Goal: Information Seeking & Learning: Learn about a topic

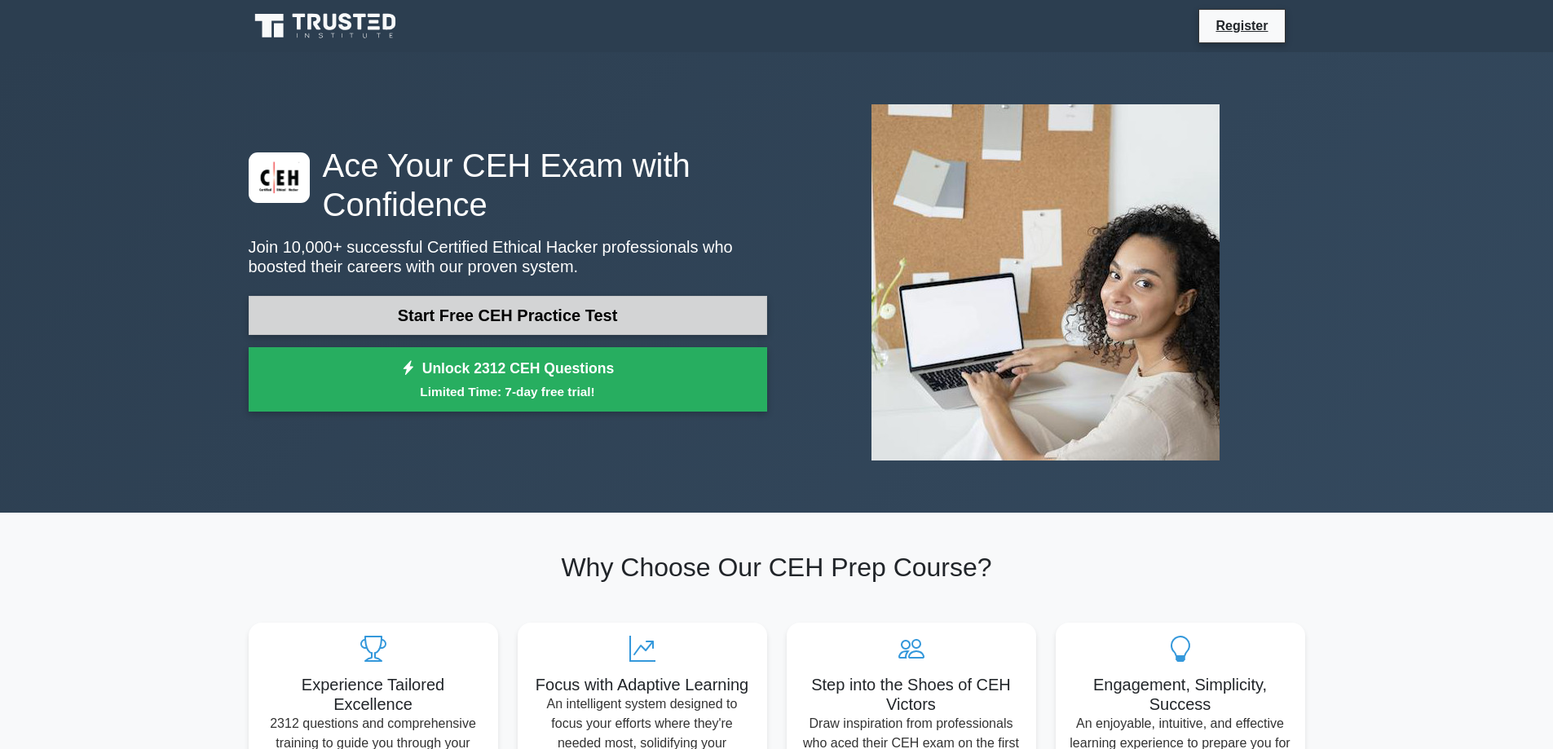
click at [530, 320] on link "Start Free CEH Practice Test" at bounding box center [508, 315] width 518 height 39
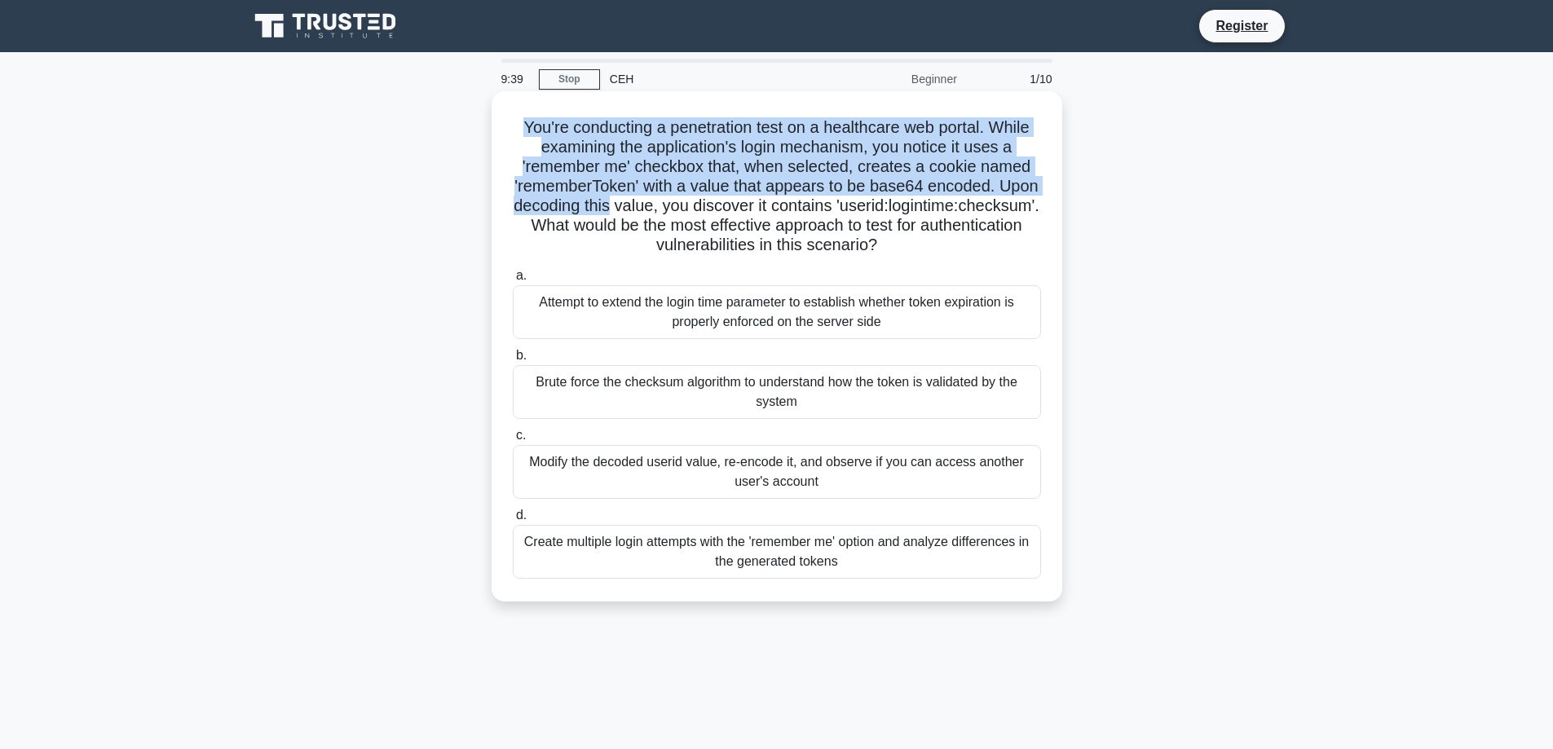
drag, startPoint x: 492, startPoint y: 126, endPoint x: 710, endPoint y: 204, distance: 231.3
click at [732, 200] on div "You're conducting a penetration test on a healthcare web portal. While examinin…" at bounding box center [776, 346] width 571 height 510
click at [615, 210] on h5 "You're conducting a penetration test on a healthcare web portal. While examinin…" at bounding box center [776, 186] width 531 height 139
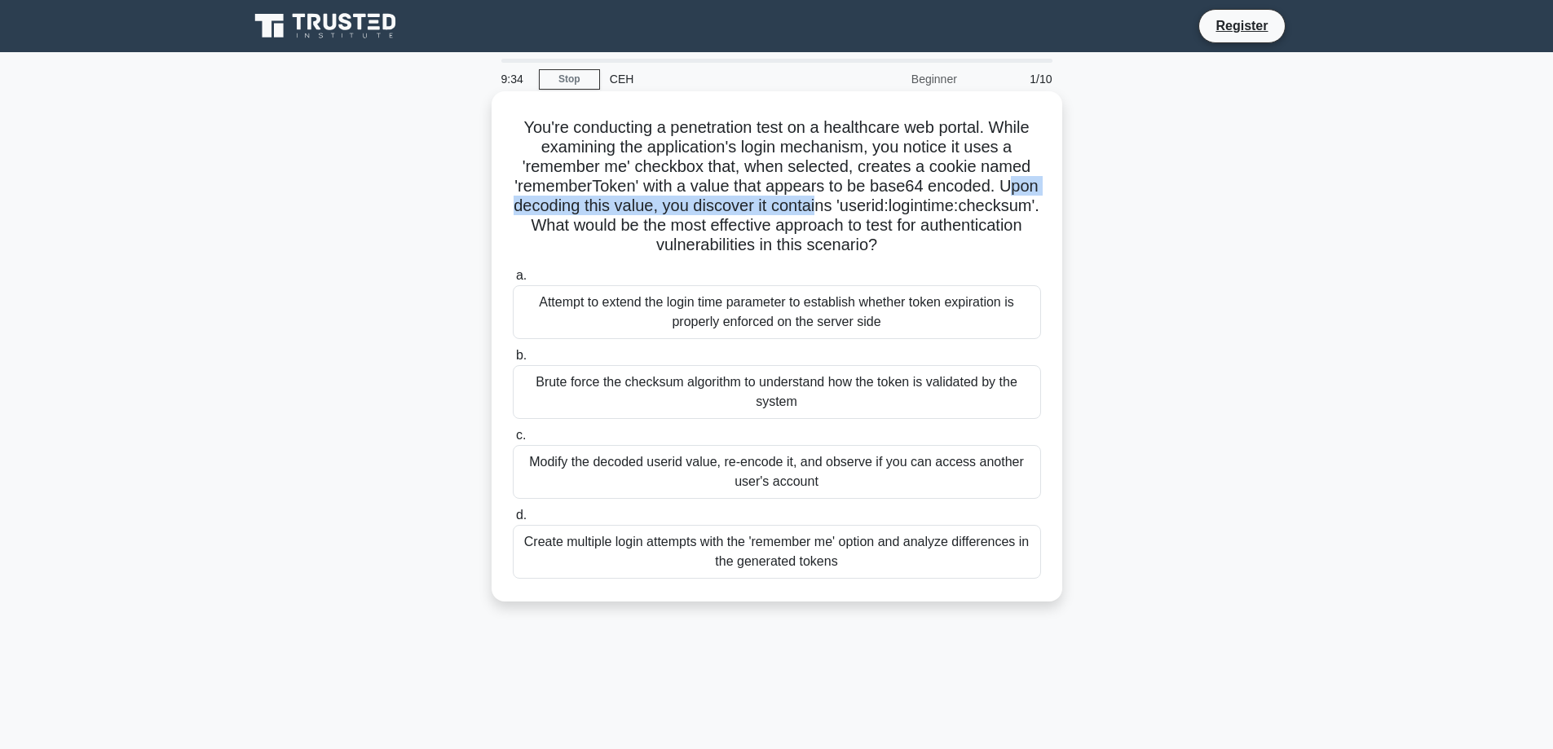
drag, startPoint x: 621, startPoint y: 203, endPoint x: 940, endPoint y: 206, distance: 318.7
click at [950, 202] on h5 "You're conducting a penetration test on a healthcare web portal. While examinin…" at bounding box center [776, 186] width 531 height 139
click at [734, 218] on h5 "You're conducting a penetration test on a healthcare web portal. While examinin…" at bounding box center [776, 186] width 531 height 139
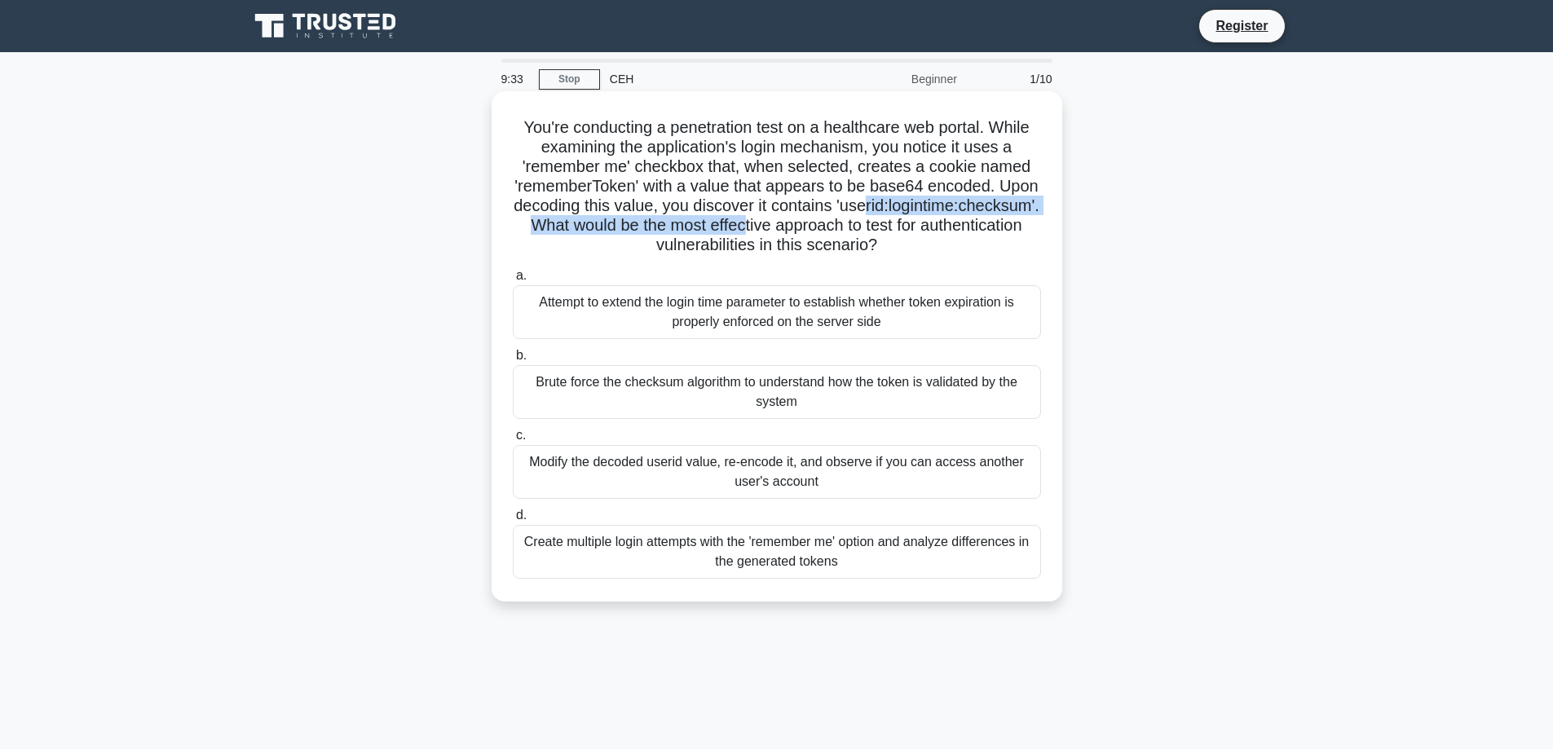
drag, startPoint x: 573, startPoint y: 226, endPoint x: 987, endPoint y: 227, distance: 414.1
click at [984, 227] on h5 "You're conducting a penetration test on a healthcare web portal. While examinin…" at bounding box center [776, 186] width 531 height 139
drag, startPoint x: 994, startPoint y: 227, endPoint x: 790, endPoint y: 225, distance: 203.8
click at [990, 227] on h5 "You're conducting a penetration test on a healthcare web portal. While examinin…" at bounding box center [776, 186] width 531 height 139
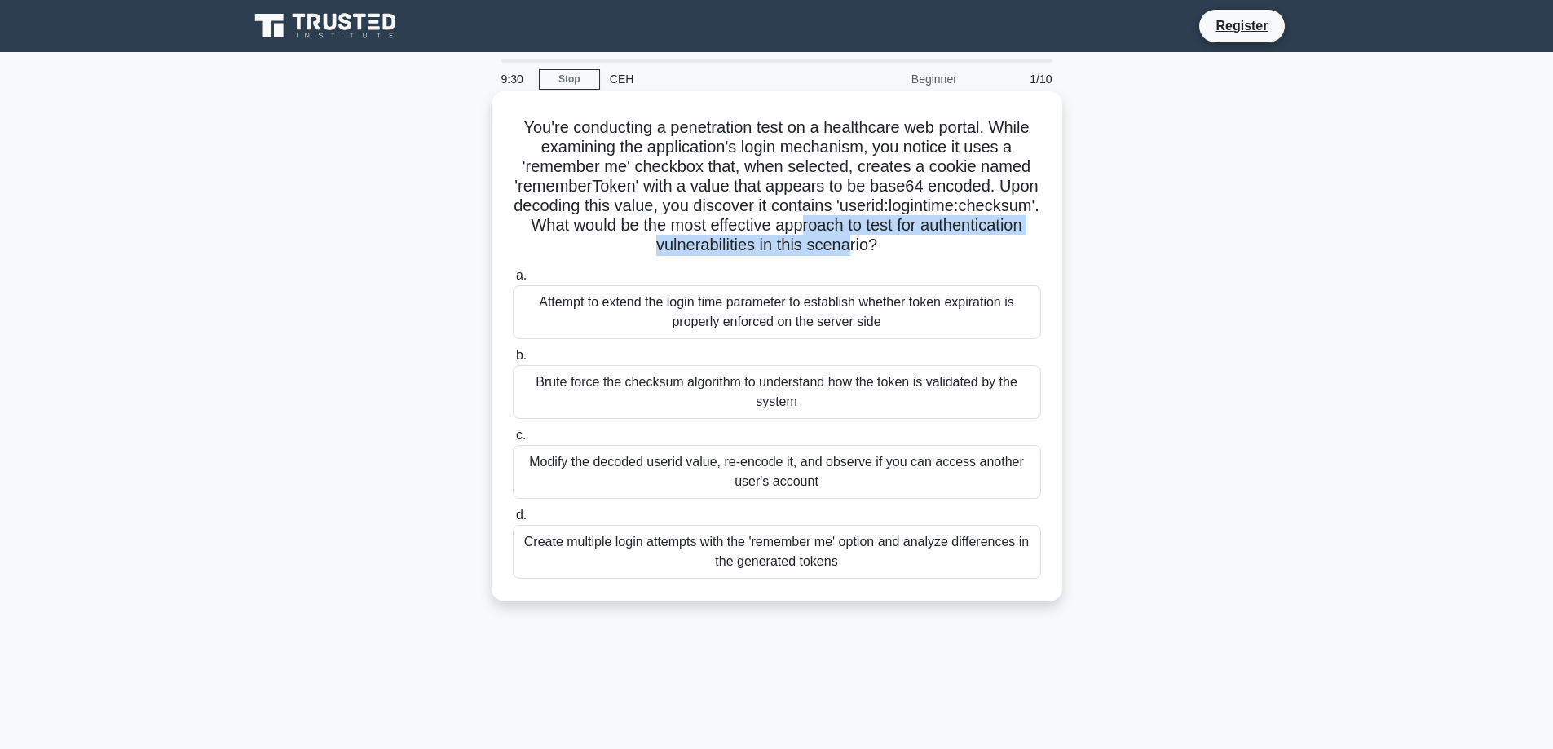
drag, startPoint x: 552, startPoint y: 242, endPoint x: 981, endPoint y: 258, distance: 429.9
click at [984, 255] on h5 "You're conducting a penetration test on a healthcare web portal. While examinin…" at bounding box center [776, 186] width 531 height 139
click at [622, 472] on div "Modify the decoded userid value, re-encode it, and observe if you can access an…" at bounding box center [777, 472] width 528 height 54
click at [513, 441] on input "c. Modify the decoded userid value, re-encode it, and observe if you can access…" at bounding box center [513, 435] width 0 height 11
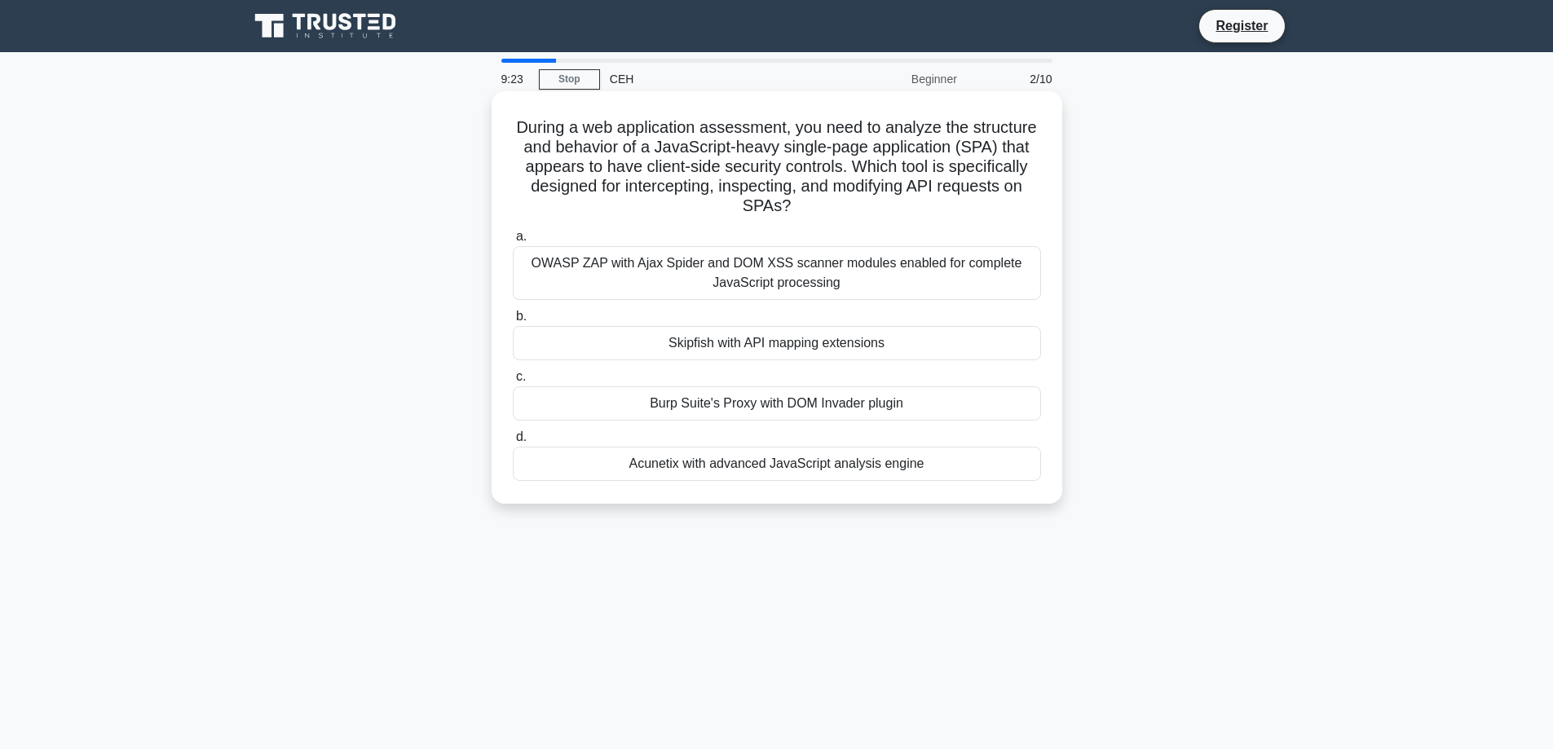
click at [751, 388] on div "Burp Suite's Proxy with DOM Invader plugin" at bounding box center [777, 403] width 528 height 34
click at [513, 382] on input "c. Burp Suite's Proxy with DOM Invader plugin" at bounding box center [513, 377] width 0 height 11
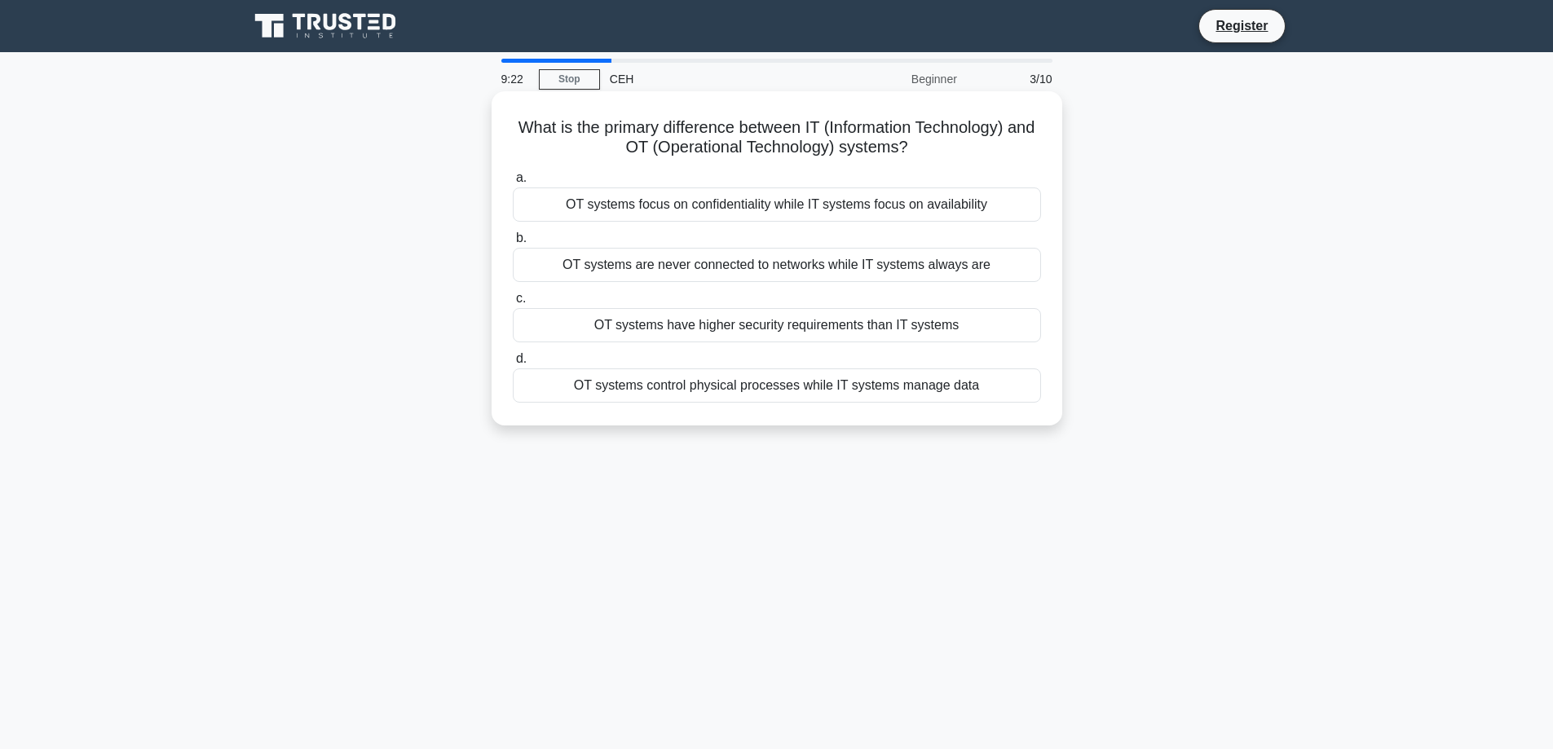
click at [770, 310] on label "c. OT systems have higher security requirements than IT systems" at bounding box center [777, 316] width 528 height 54
click at [772, 325] on div "OT systems have higher security requirements than IT systems" at bounding box center [777, 325] width 528 height 34
click at [513, 304] on input "c. OT systems have higher security requirements than IT systems" at bounding box center [513, 298] width 0 height 11
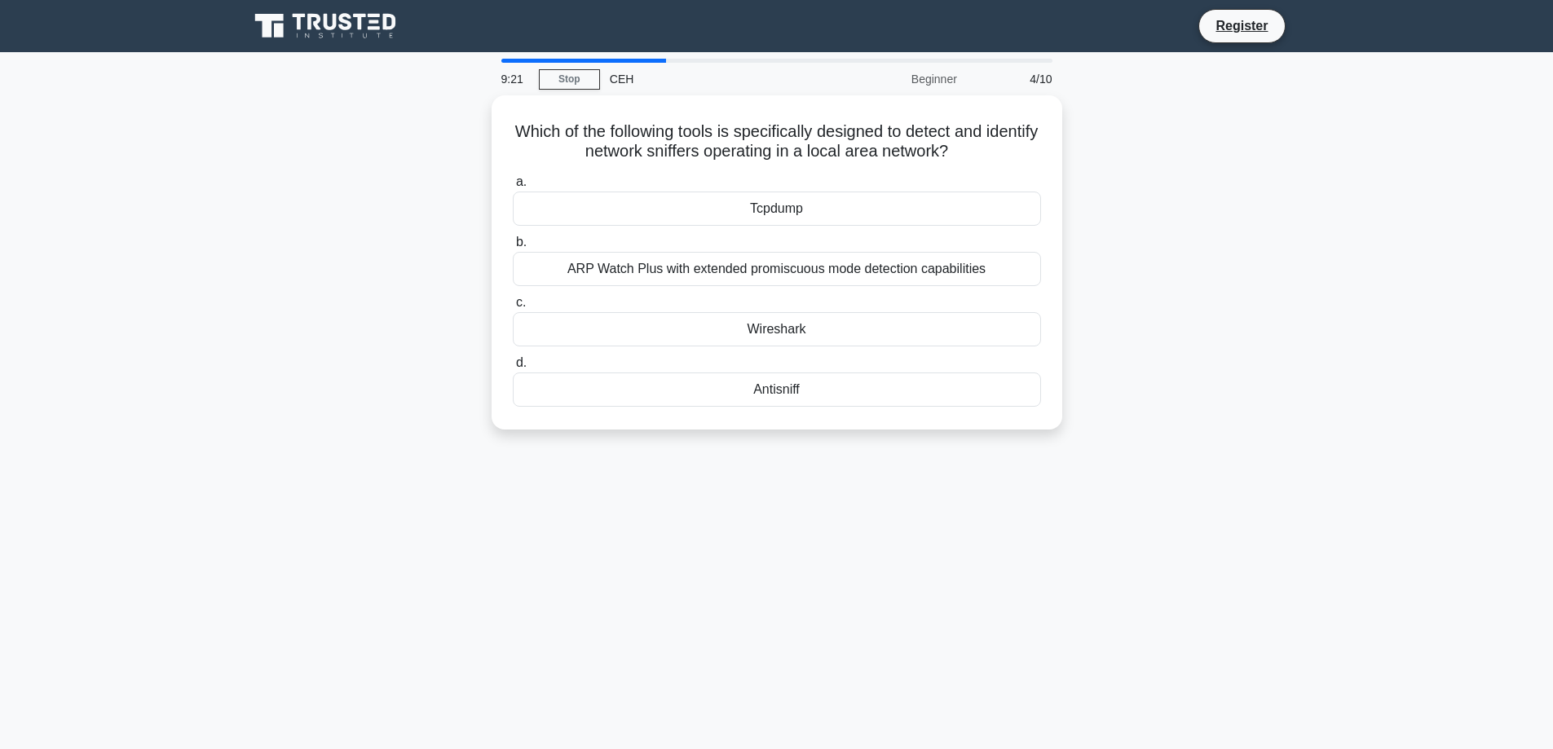
click at [779, 268] on div "ARP Watch Plus with extended promiscuous mode detection capabilities" at bounding box center [777, 269] width 528 height 34
click at [513, 248] on input "b. ARP Watch Plus with extended promiscuous mode detection capabilities" at bounding box center [513, 242] width 0 height 11
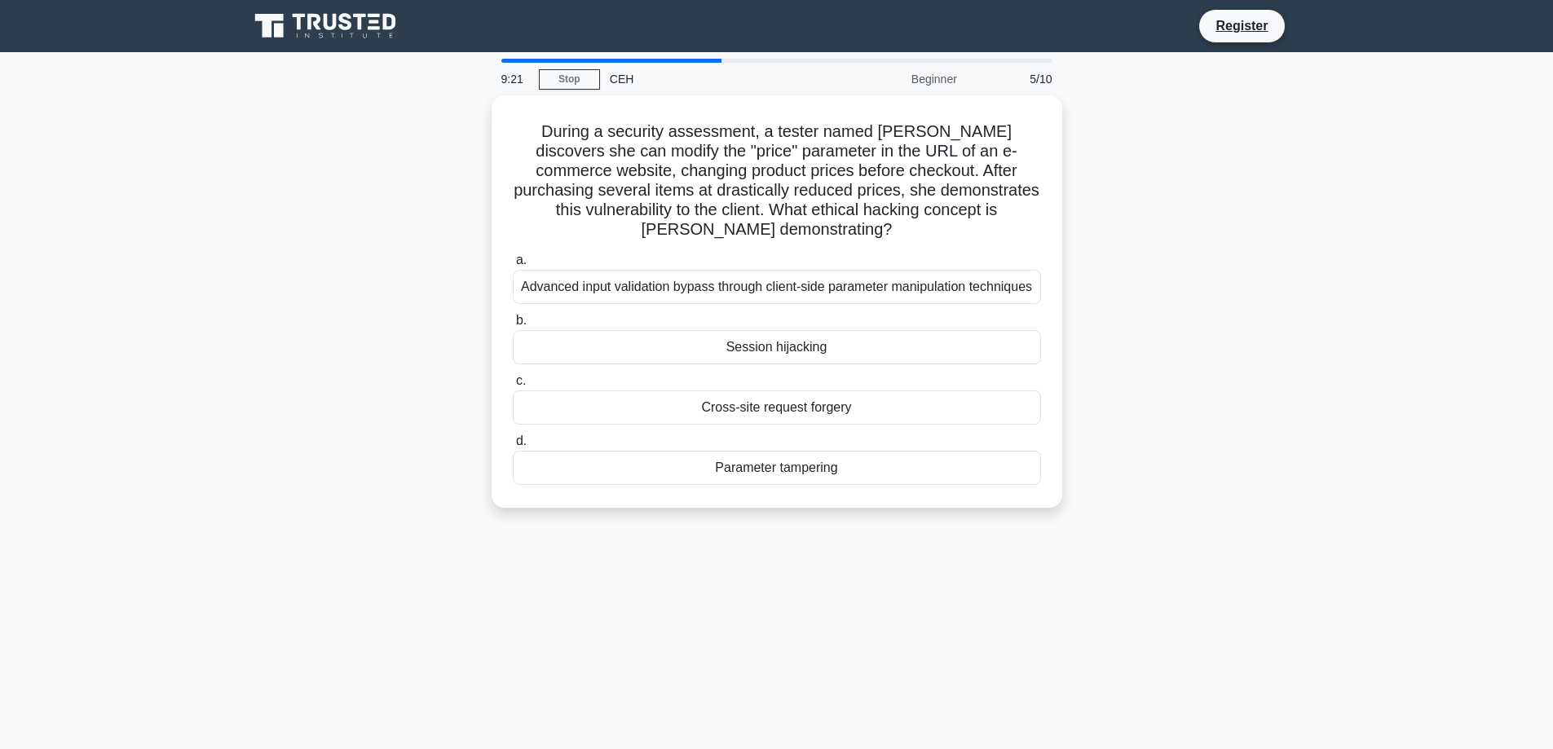
click at [755, 335] on div "Session hijacking" at bounding box center [777, 347] width 528 height 34
click at [513, 326] on input "b. Session hijacking" at bounding box center [513, 320] width 0 height 11
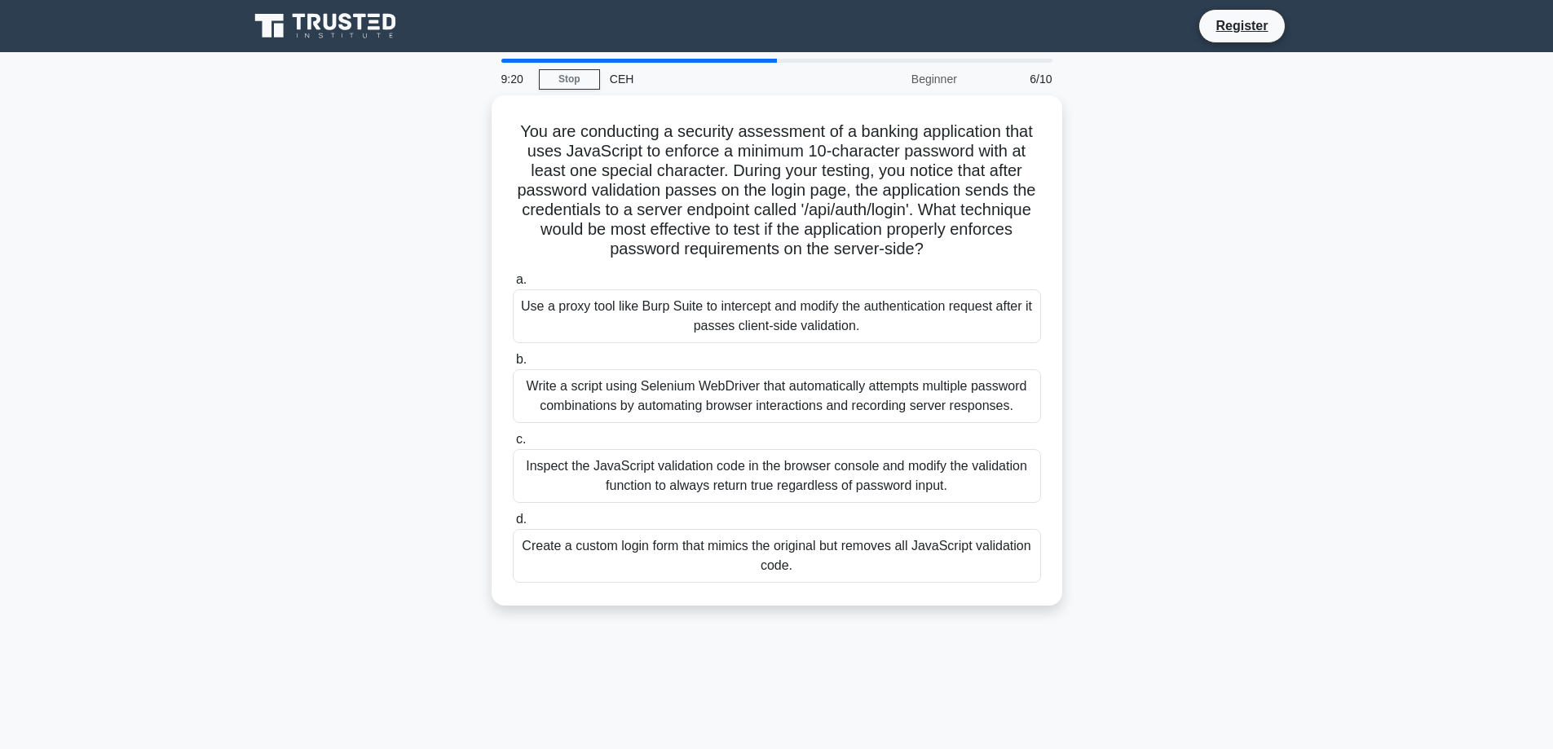
click at [754, 394] on div "Write a script using Selenium WebDriver that automatically attempts multiple pa…" at bounding box center [777, 396] width 528 height 54
click at [513, 365] on input "b. Write a script using Selenium WebDriver that automatically attempts multiple…" at bounding box center [513, 360] width 0 height 11
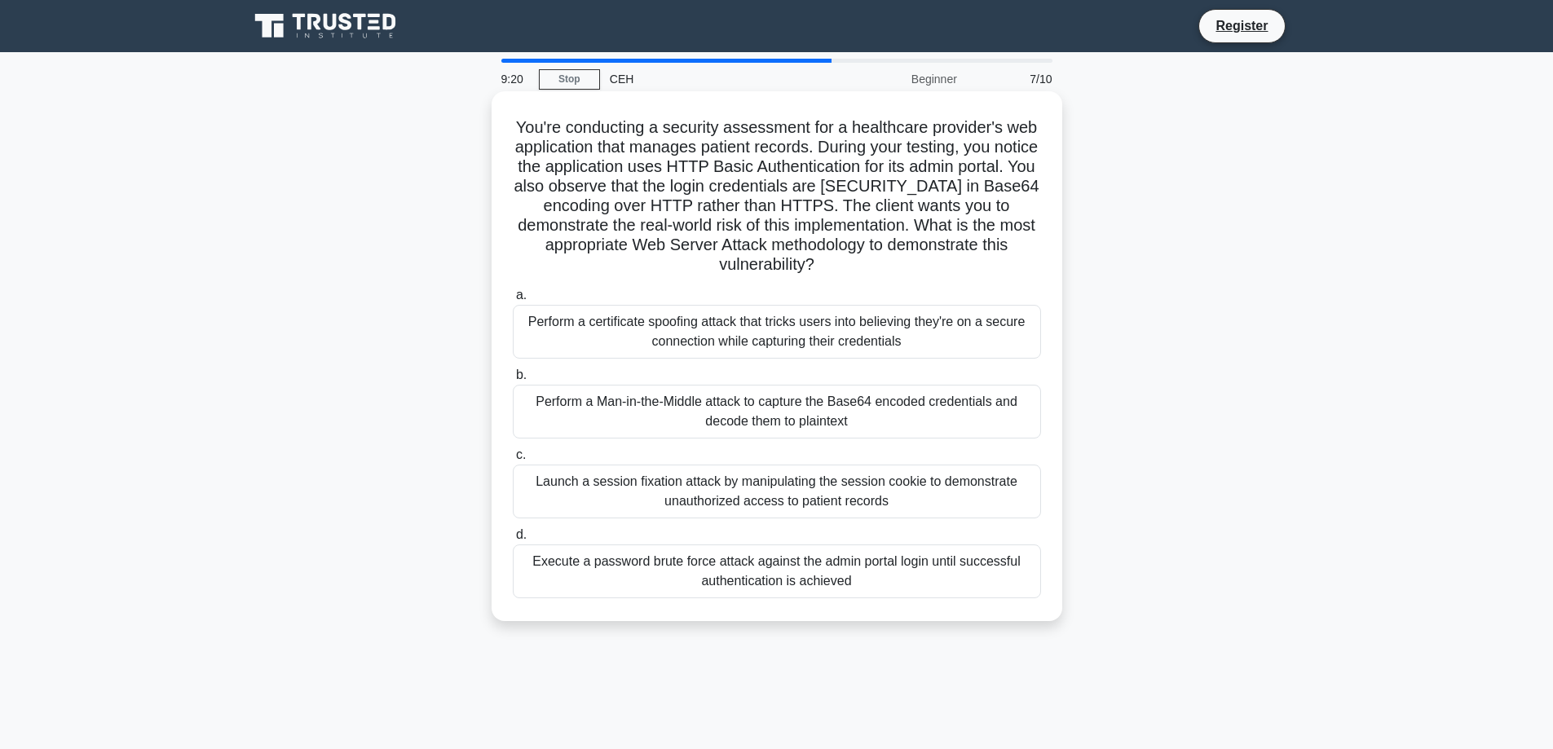
click at [743, 487] on div "Launch a session fixation attack by manipulating the session cookie to demonstr…" at bounding box center [777, 492] width 528 height 54
click at [513, 461] on input "c. Launch a session fixation attack by manipulating the session cookie to demon…" at bounding box center [513, 455] width 0 height 11
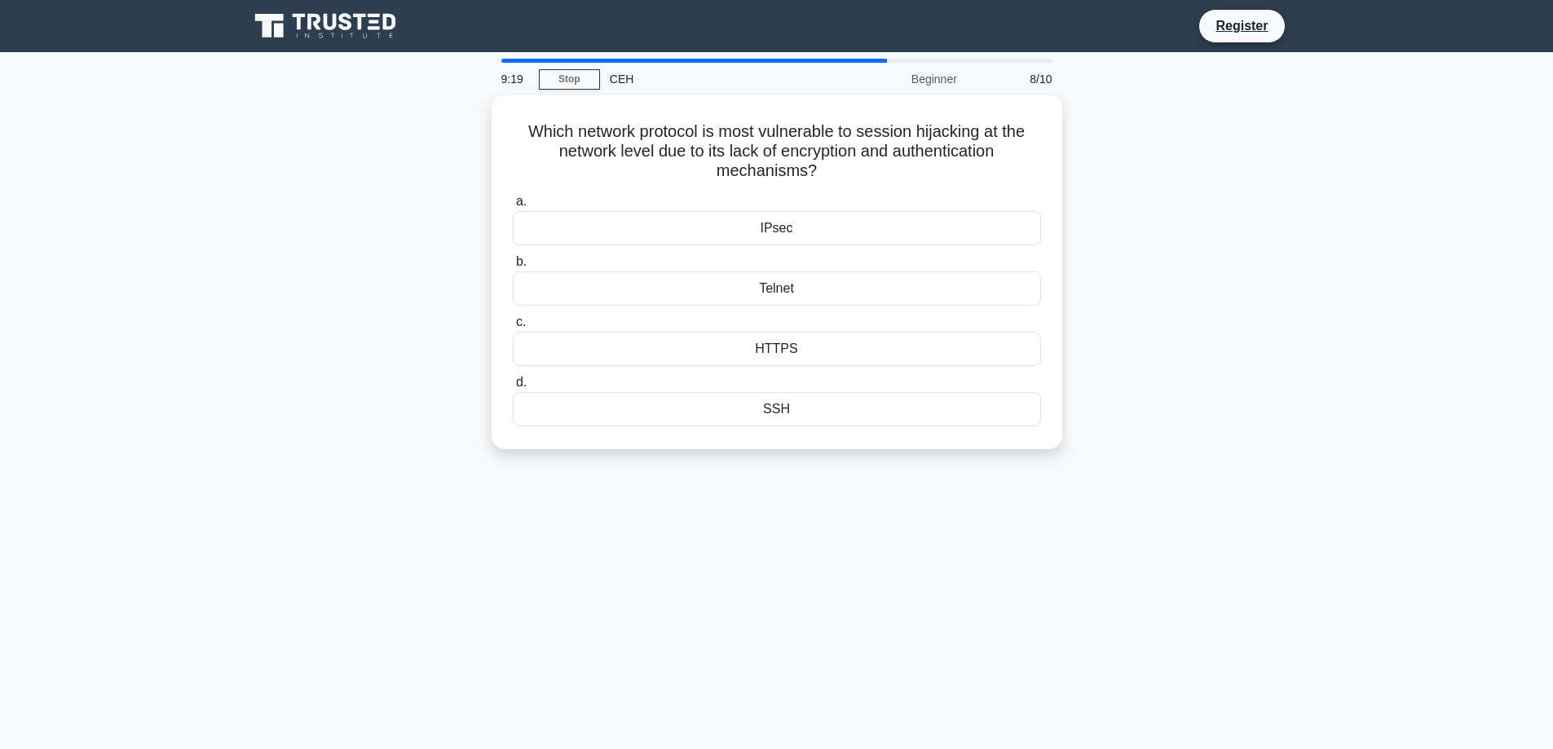
click at [745, 575] on div "9:19 Stop CEH Beginner 8/10 Which network protocol is most vulnerable to sessio…" at bounding box center [777, 466] width 1076 height 815
click at [774, 431] on div "Which network protocol is most vulnerable to session hijacking at the network l…" at bounding box center [777, 268] width 558 height 341
click at [785, 404] on div "SSH" at bounding box center [777, 405] width 528 height 34
click at [513, 384] on input "d. SSH" at bounding box center [513, 378] width 0 height 11
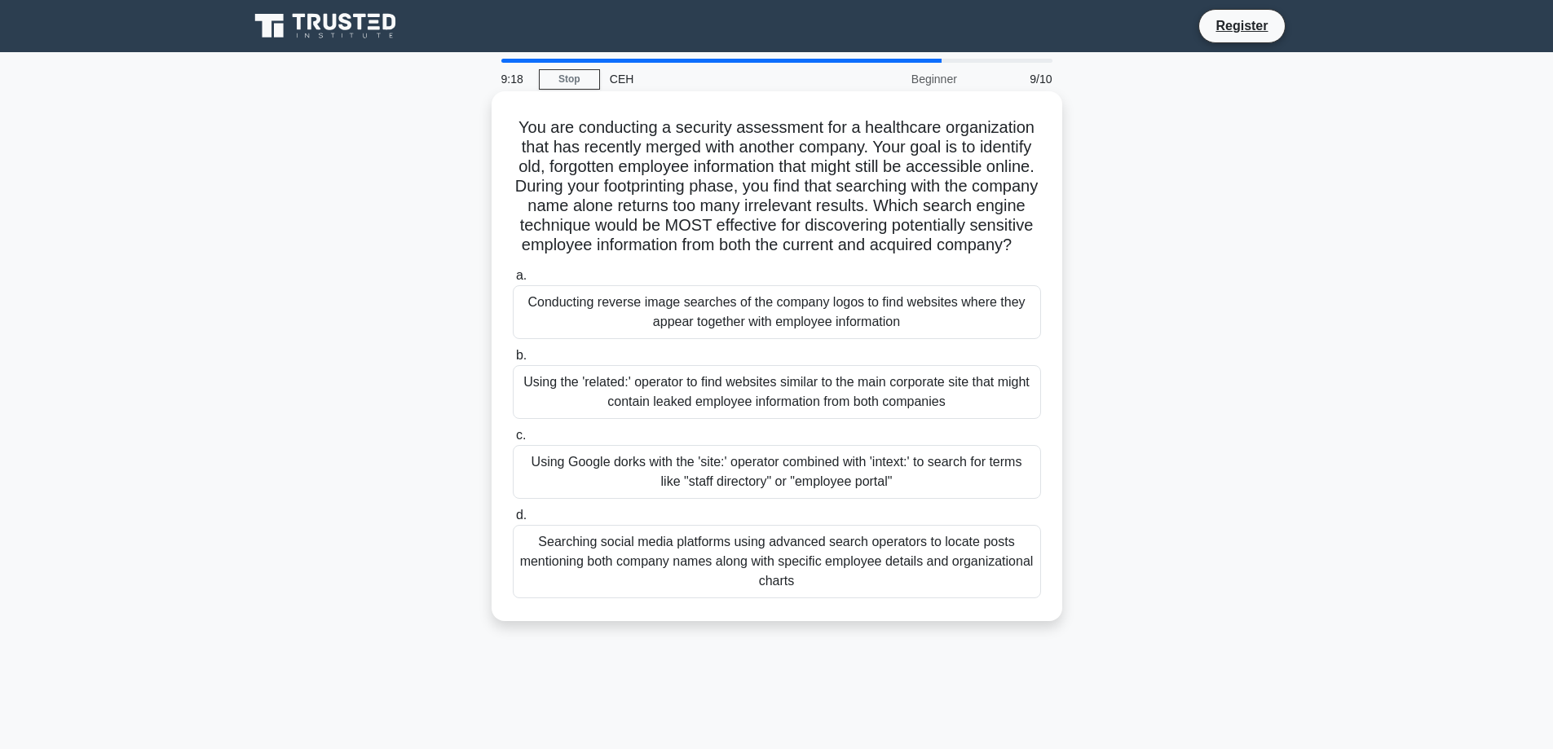
click at [792, 337] on div "Conducting reverse image searches of the company logos to find websites where t…" at bounding box center [777, 312] width 528 height 54
click at [513, 281] on input "a. Conducting reverse image searches of the company logos to find websites wher…" at bounding box center [513, 276] width 0 height 11
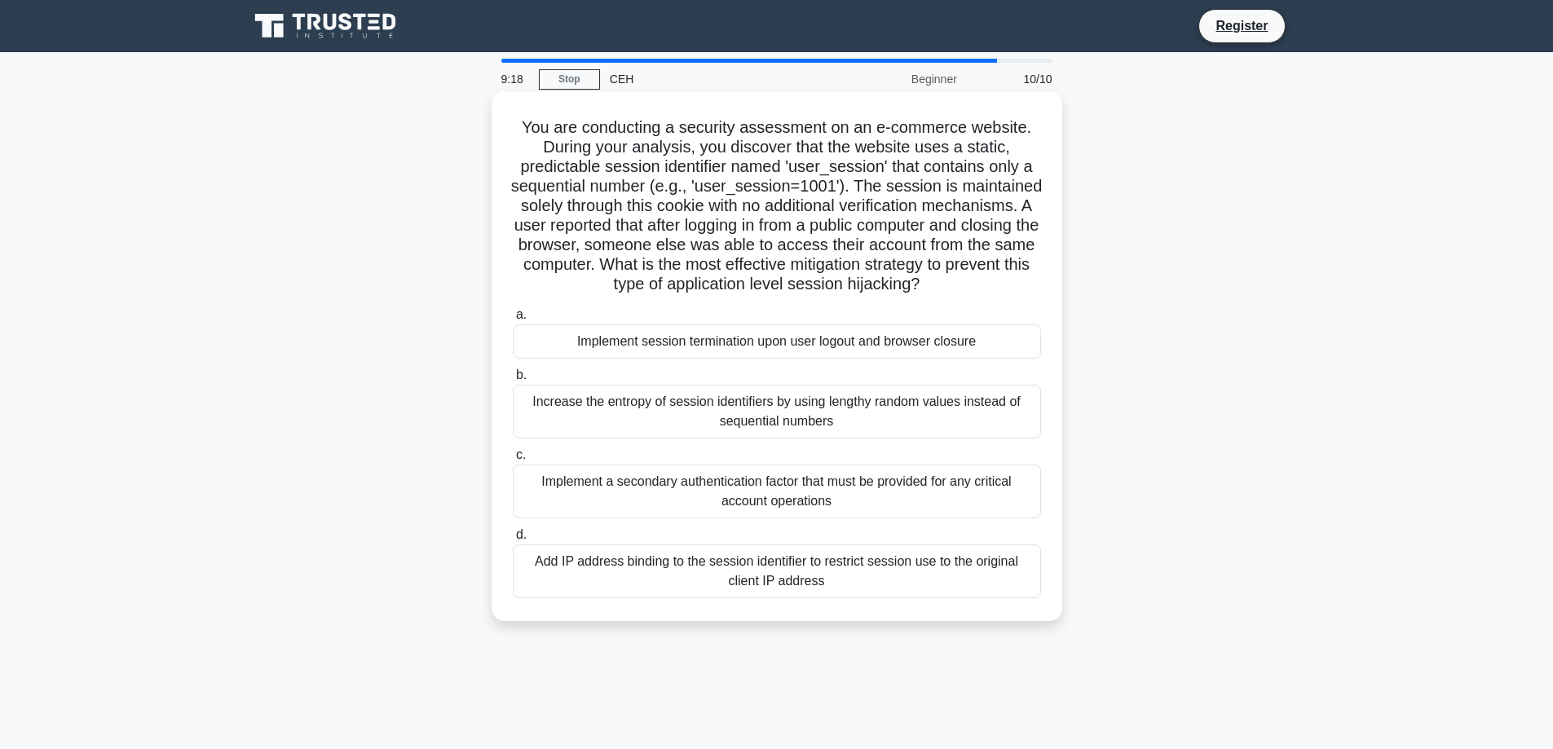
click at [786, 432] on div "Increase the entropy of session identifiers by using lengthy random values inst…" at bounding box center [777, 412] width 528 height 54
click at [513, 381] on input "b. Increase the entropy of session identifiers by using lengthy random values i…" at bounding box center [513, 375] width 0 height 11
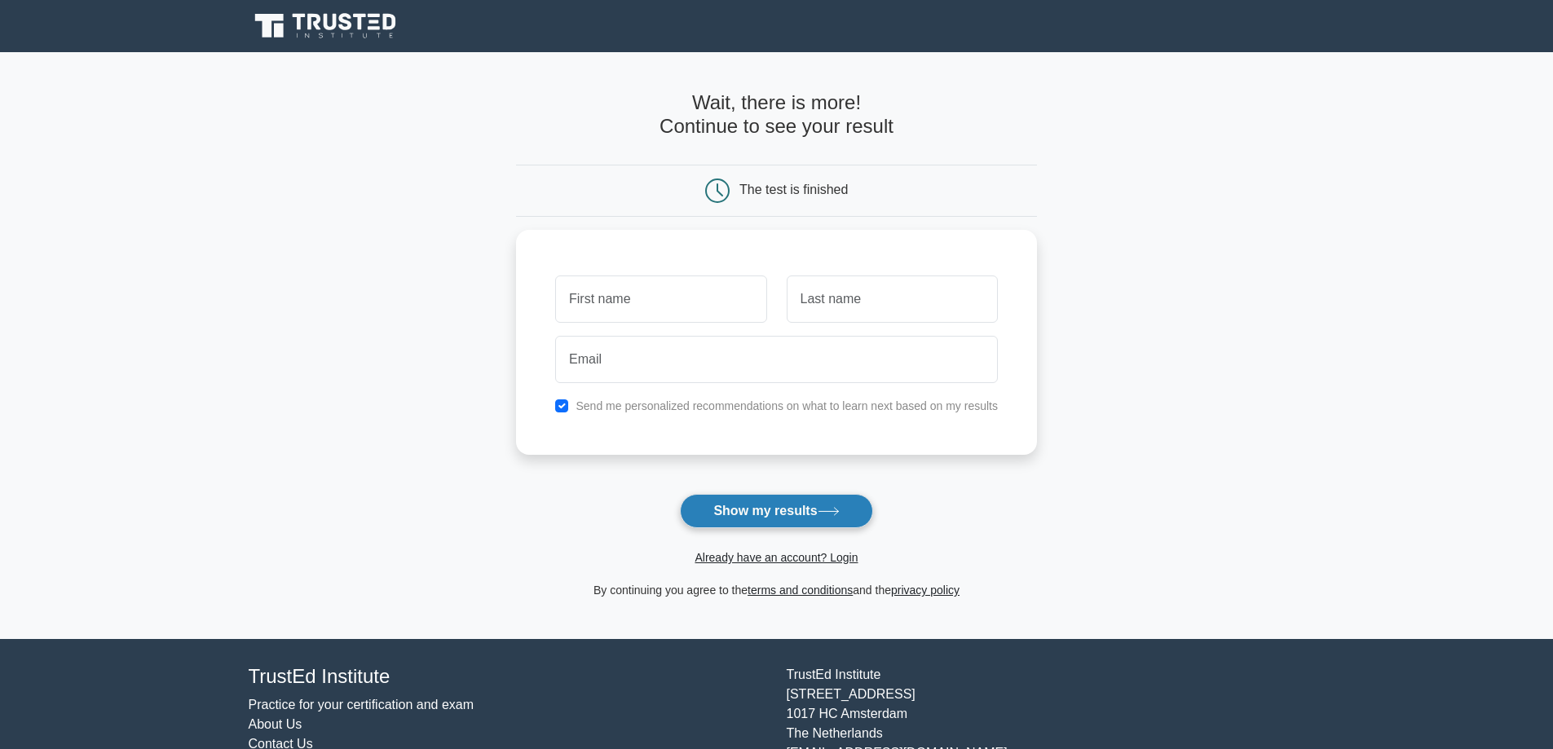
click at [781, 512] on button "Show my results" at bounding box center [776, 511] width 192 height 34
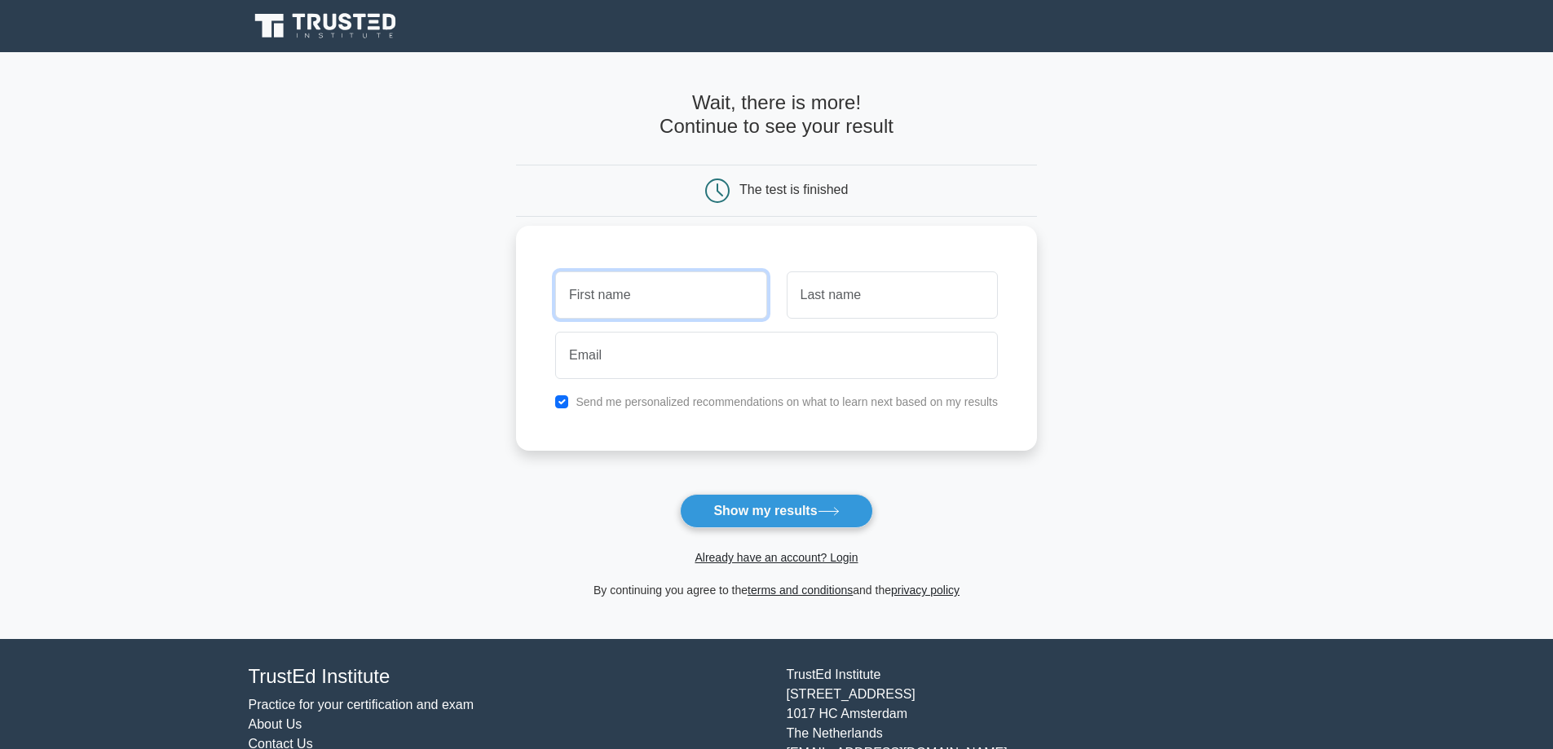
click at [680, 299] on input "text" at bounding box center [660, 294] width 211 height 47
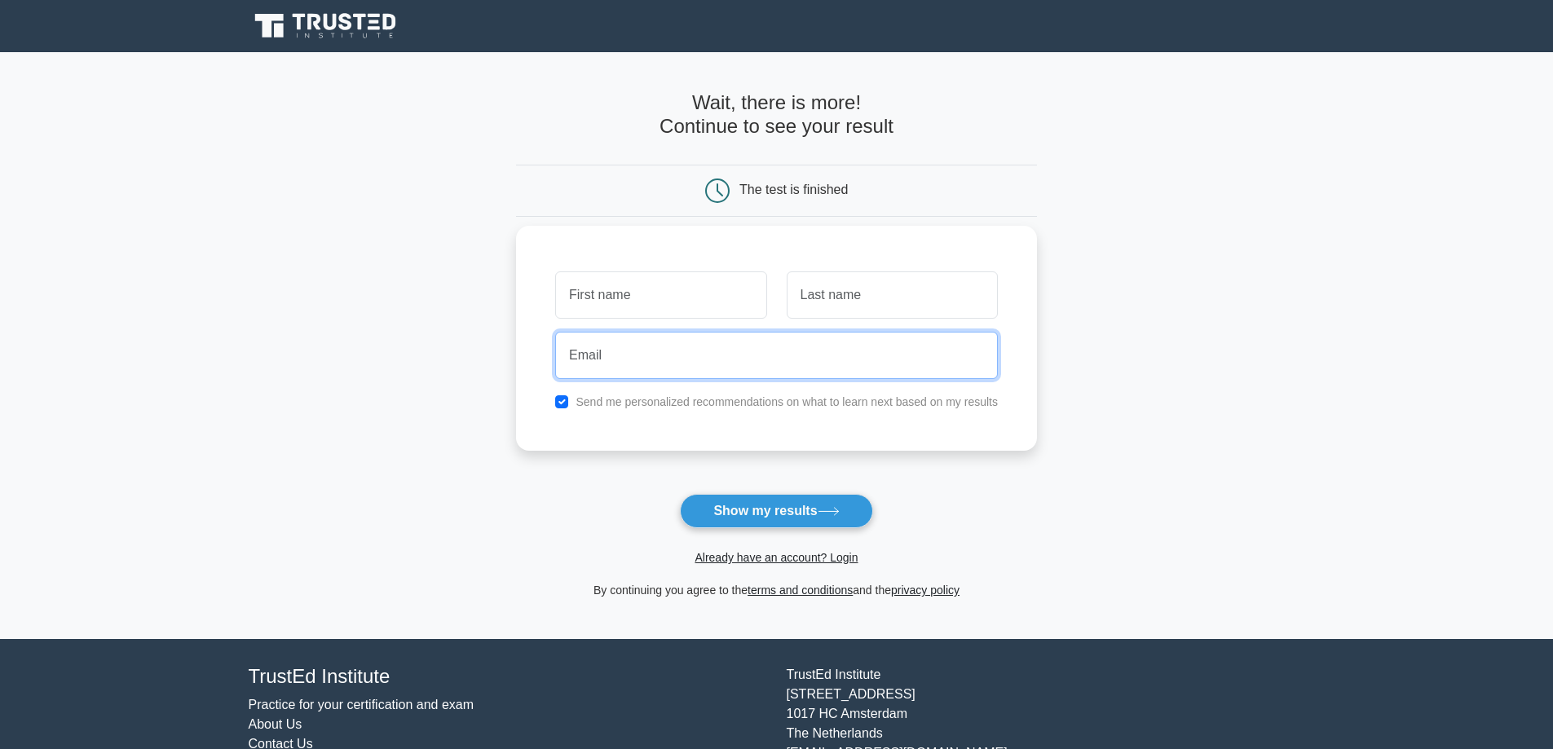
click at [723, 371] on input "email" at bounding box center [776, 355] width 443 height 47
